Goal: Find contact information: Find phone

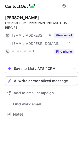
scroll to position [111, 81]
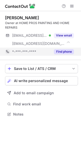
click at [63, 51] on button "Find phone" at bounding box center [64, 51] width 20 height 5
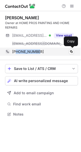
drag, startPoint x: 40, startPoint y: 53, endPoint x: 16, endPoint y: 53, distance: 23.9
click at [16, 53] on div "+16209608650" at bounding box center [43, 51] width 62 height 5
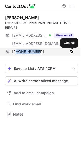
copy span "6209608650"
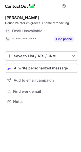
scroll to position [3, 3]
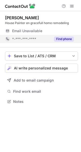
click at [61, 39] on button "Find phone" at bounding box center [64, 39] width 20 height 5
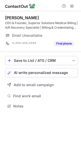
scroll to position [103, 81]
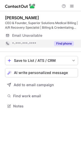
click at [65, 43] on button "Find phone" at bounding box center [64, 43] width 20 height 5
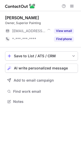
scroll to position [3, 3]
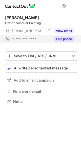
click at [63, 38] on button "Find phone" at bounding box center [64, 39] width 20 height 5
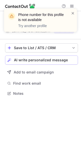
scroll to position [90, 81]
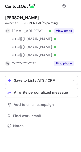
scroll to position [122, 81]
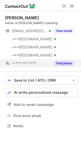
click at [63, 64] on button "Find phone" at bounding box center [64, 63] width 20 height 5
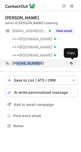
drag, startPoint x: 40, startPoint y: 63, endPoint x: 16, endPoint y: 64, distance: 23.1
click at [16, 64] on div "+12035062064" at bounding box center [43, 63] width 62 height 5
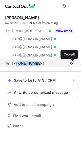
copy span "2035062064"
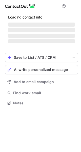
scroll to position [3, 3]
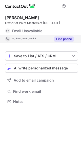
click at [64, 36] on div "Find phone" at bounding box center [62, 39] width 23 height 8
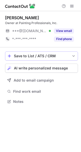
scroll to position [3, 3]
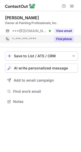
click at [63, 40] on button "Find phone" at bounding box center [64, 39] width 20 height 5
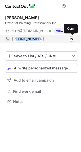
drag, startPoint x: 40, startPoint y: 37, endPoint x: 25, endPoint y: 37, distance: 15.0
click at [16, 40] on div "+17134670300" at bounding box center [43, 39] width 62 height 5
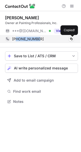
copy span "7134670300"
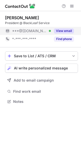
scroll to position [3, 3]
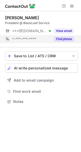
click at [66, 38] on button "Find phone" at bounding box center [64, 39] width 20 height 5
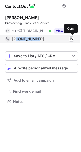
drag, startPoint x: 34, startPoint y: 40, endPoint x: 16, endPoint y: 40, distance: 18.3
click at [16, 40] on div "+17179838899" at bounding box center [43, 39] width 62 height 5
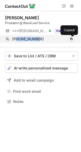
copy span "7179838899"
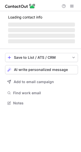
scroll to position [122, 81]
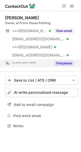
click at [65, 63] on button "Find phone" at bounding box center [64, 63] width 20 height 5
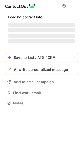
scroll to position [3, 3]
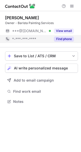
click at [63, 40] on button "Find phone" at bounding box center [64, 39] width 20 height 5
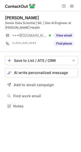
scroll to position [103, 81]
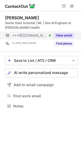
click at [64, 34] on button "View email" at bounding box center [64, 35] width 20 height 5
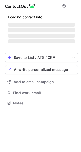
scroll to position [111, 81]
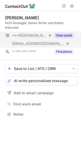
click at [65, 34] on button "View email" at bounding box center [64, 35] width 20 height 5
